Goal: Information Seeking & Learning: Learn about a topic

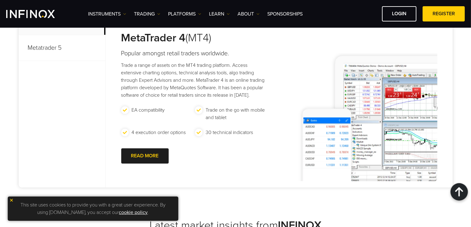
scroll to position [279, 0]
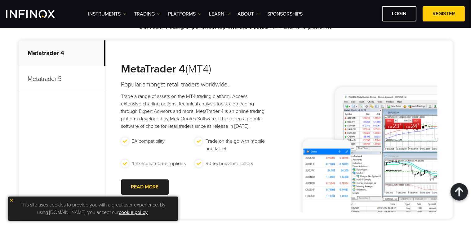
click at [56, 78] on p "Metatrader 5" at bounding box center [62, 79] width 87 height 26
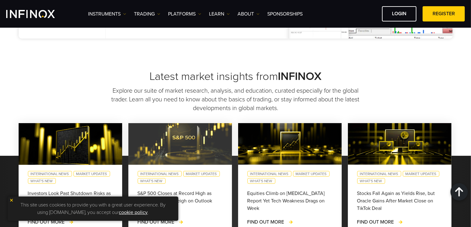
scroll to position [466, 0]
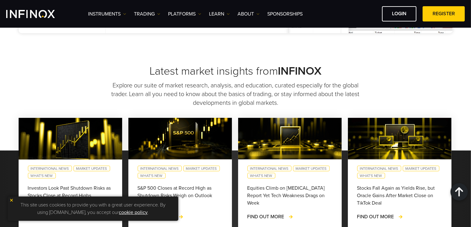
drag, startPoint x: 121, startPoint y: 64, endPoint x: 124, endPoint y: 59, distance: 5.7
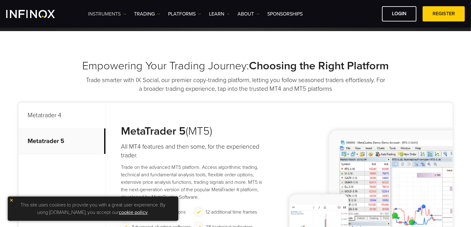
scroll to position [0, 0]
click at [117, 14] on link "Instruments" at bounding box center [107, 13] width 38 height 7
click at [122, 47] on link "Product Information" at bounding box center [115, 46] width 54 height 13
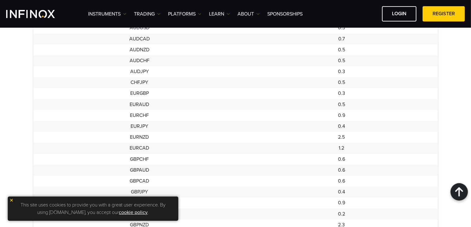
scroll to position [124, 0]
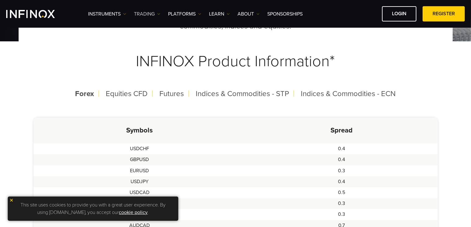
click at [143, 11] on link "TRADING" at bounding box center [147, 13] width 26 height 7
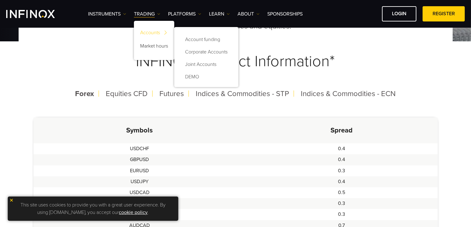
scroll to position [0, 0]
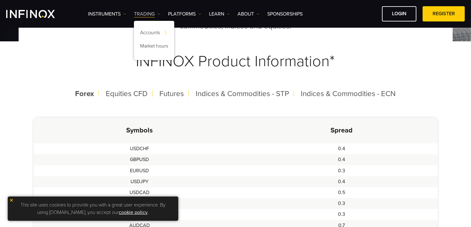
click at [148, 14] on link "TRADING" at bounding box center [147, 13] width 26 height 7
click at [196, 14] on link "PLATFORMS" at bounding box center [184, 13] width 33 height 7
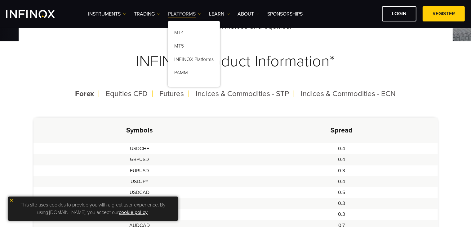
click at [197, 14] on link "PLATFORMS" at bounding box center [184, 13] width 33 height 7
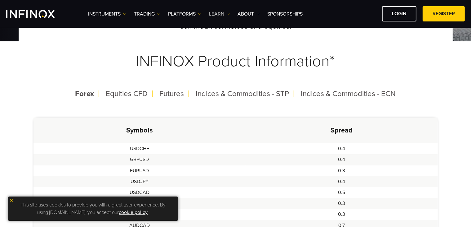
click at [227, 15] on img at bounding box center [228, 13] width 3 height 3
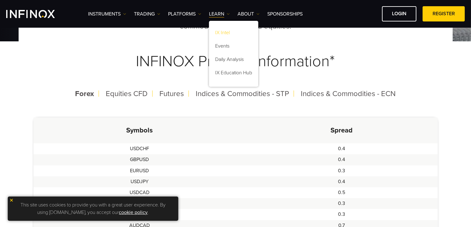
click at [225, 31] on link "IX Intel" at bounding box center [233, 33] width 49 height 13
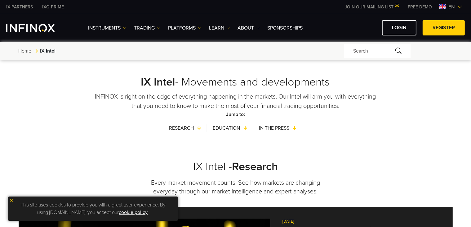
drag, startPoint x: 220, startPoint y: 29, endPoint x: 213, endPoint y: 38, distance: 12.1
drag, startPoint x: 213, startPoint y: 38, endPoint x: 147, endPoint y: 138, distance: 119.4
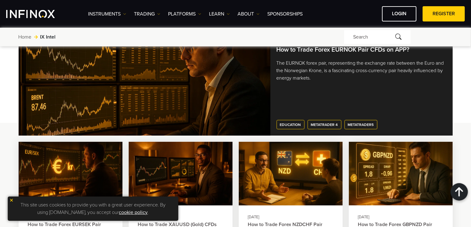
scroll to position [621, 0]
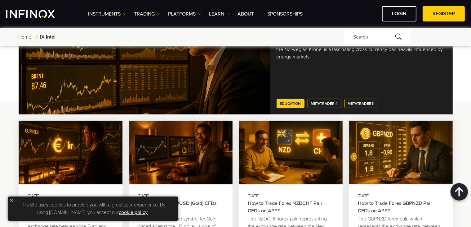
click at [297, 102] on link "Education" at bounding box center [291, 103] width 28 height 9
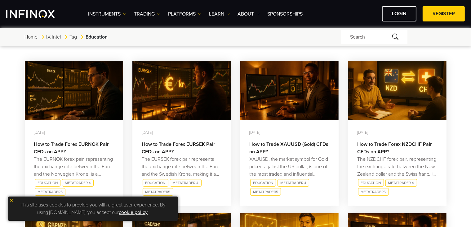
scroll to position [248, 0]
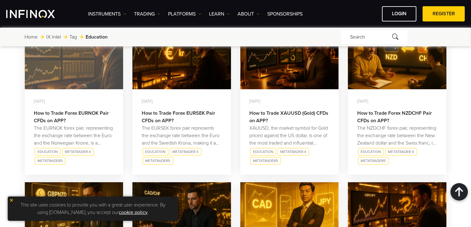
click at [58, 74] on link at bounding box center [74, 59] width 99 height 59
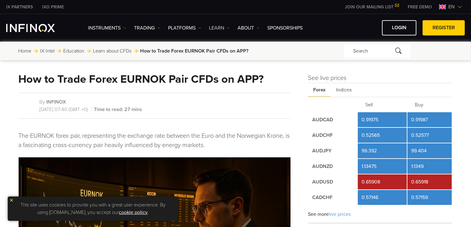
click at [229, 25] on link "Learn" at bounding box center [219, 27] width 21 height 7
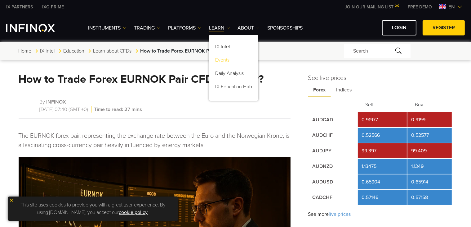
click at [232, 59] on link "Events" at bounding box center [233, 60] width 49 height 13
click at [223, 60] on link "Events" at bounding box center [233, 60] width 49 height 13
